Goal: Task Accomplishment & Management: Complete application form

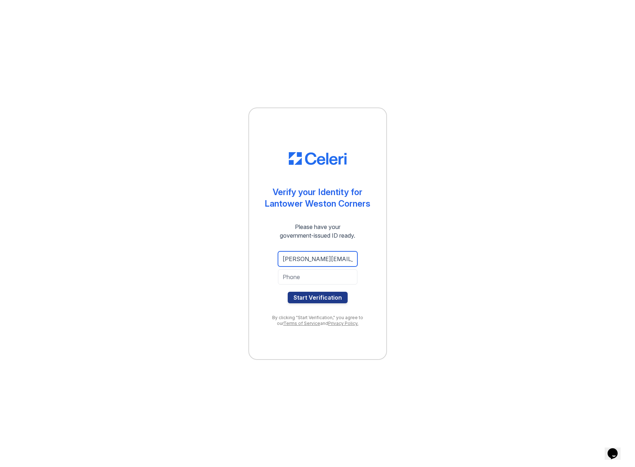
type input "[PERSON_NAME][EMAIL_ADDRESS][DOMAIN_NAME]"
type input "9193953569"
click at [319, 299] on button "Start Verification" at bounding box center [318, 298] width 60 height 12
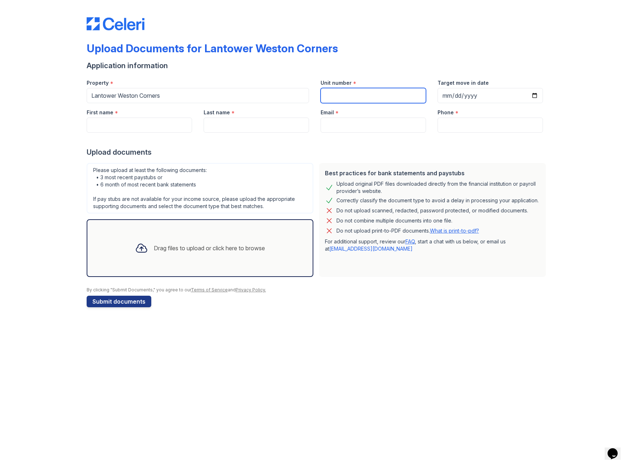
click at [343, 97] on input "Unit number" at bounding box center [372, 95] width 105 height 15
click at [155, 250] on div "Drag files to upload or click here to browse" at bounding box center [209, 248] width 111 height 9
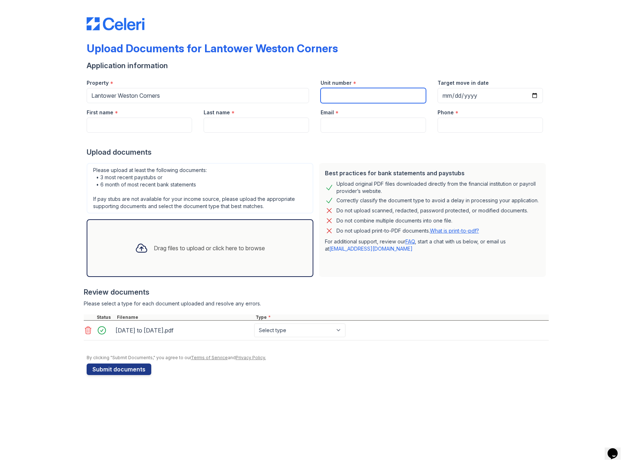
click at [337, 91] on input "Unit number" at bounding box center [372, 95] width 105 height 15
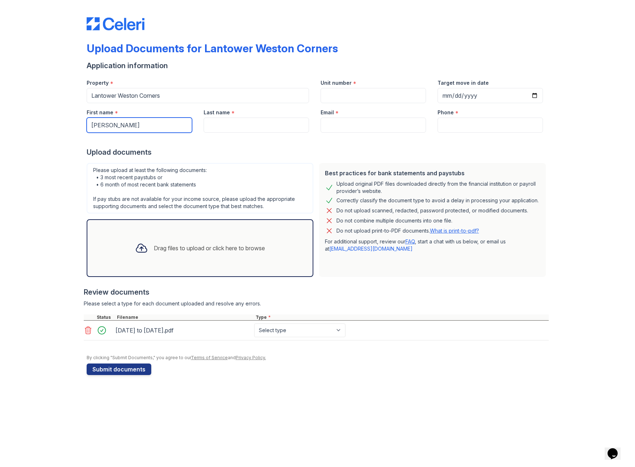
type input "Francine"
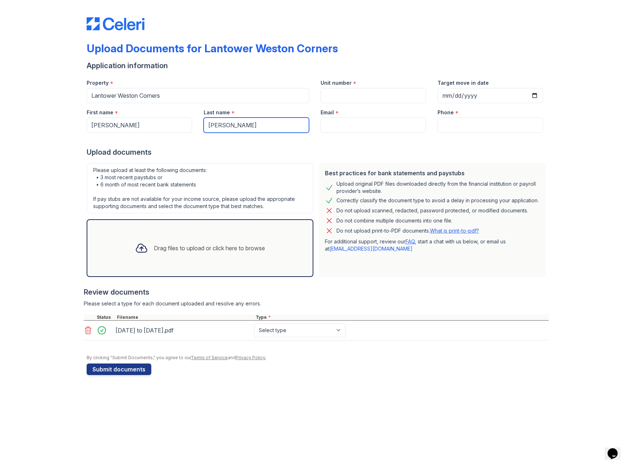
type input "Mitchel"
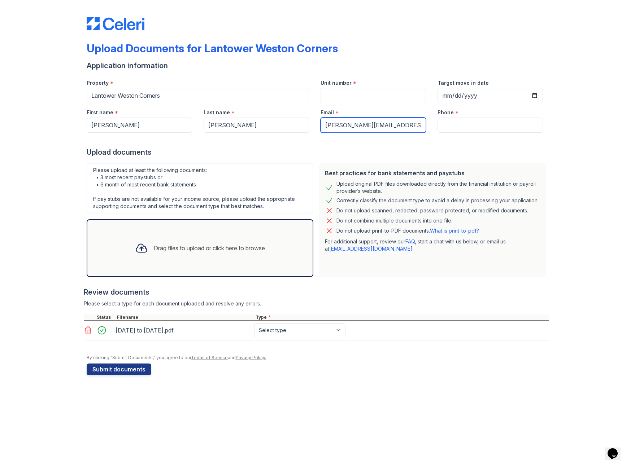
type input "[PERSON_NAME][EMAIL_ADDRESS][DOMAIN_NAME]"
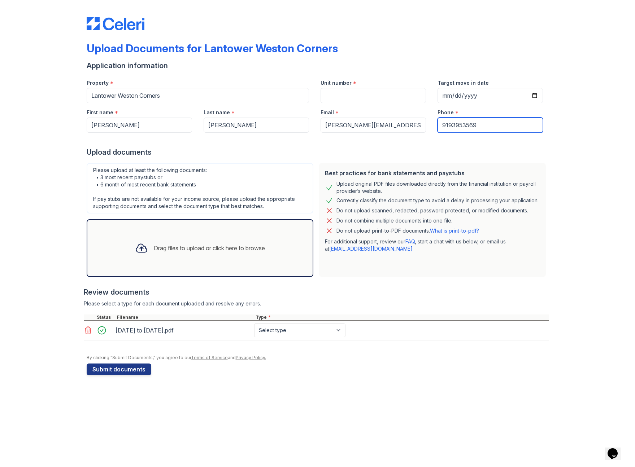
type input "9193953569"
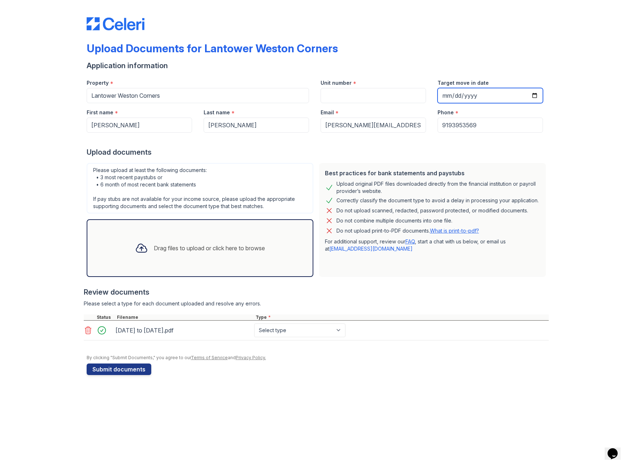
drag, startPoint x: 458, startPoint y: 96, endPoint x: 461, endPoint y: 100, distance: 5.1
click at [458, 96] on input "Target move in date" at bounding box center [489, 95] width 105 height 15
type input "2025-09-30"
click at [331, 91] on input "Unit number" at bounding box center [372, 95] width 105 height 15
select select "paystub"
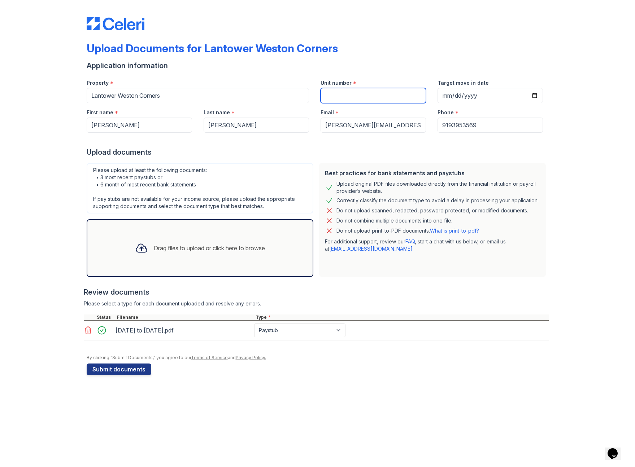
click at [346, 92] on input "Unit number" at bounding box center [372, 95] width 105 height 15
type input "3"
type input "2304"
click at [120, 371] on button "Submit documents" at bounding box center [119, 370] width 65 height 12
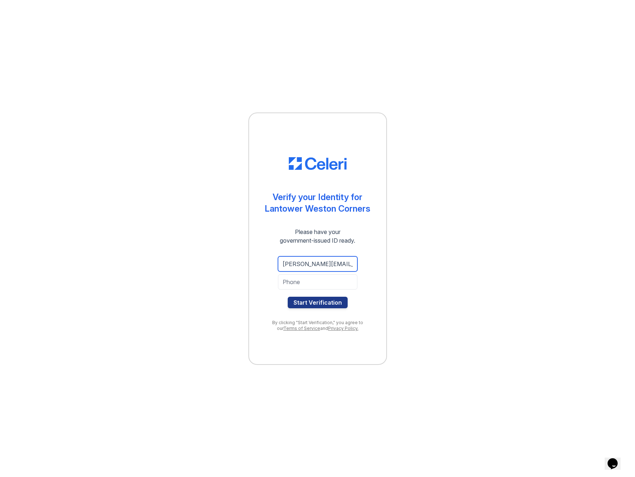
type input "[PERSON_NAME][EMAIL_ADDRESS][DOMAIN_NAME]"
type input "9193953569"
click at [323, 304] on button "Start Verification" at bounding box center [318, 303] width 60 height 12
